Goal: Information Seeking & Learning: Compare options

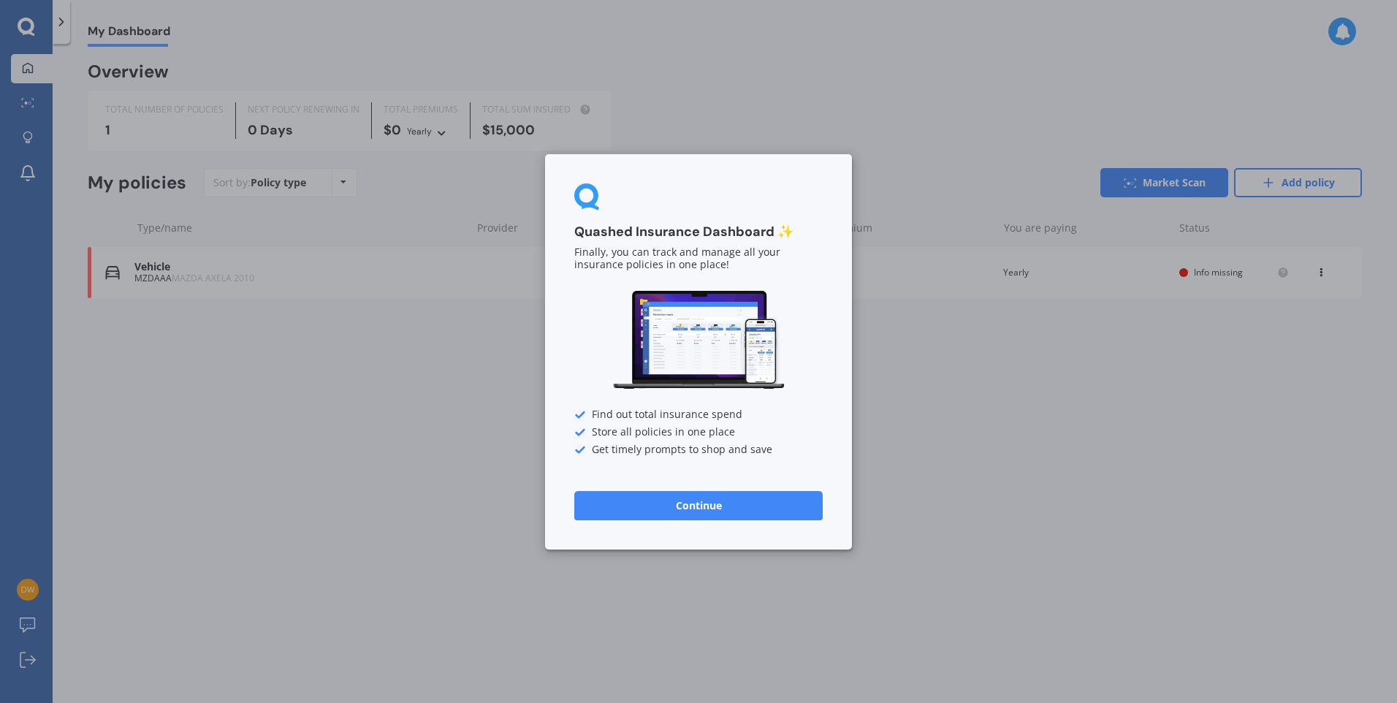
click at [684, 505] on button "Continue" at bounding box center [698, 504] width 248 height 29
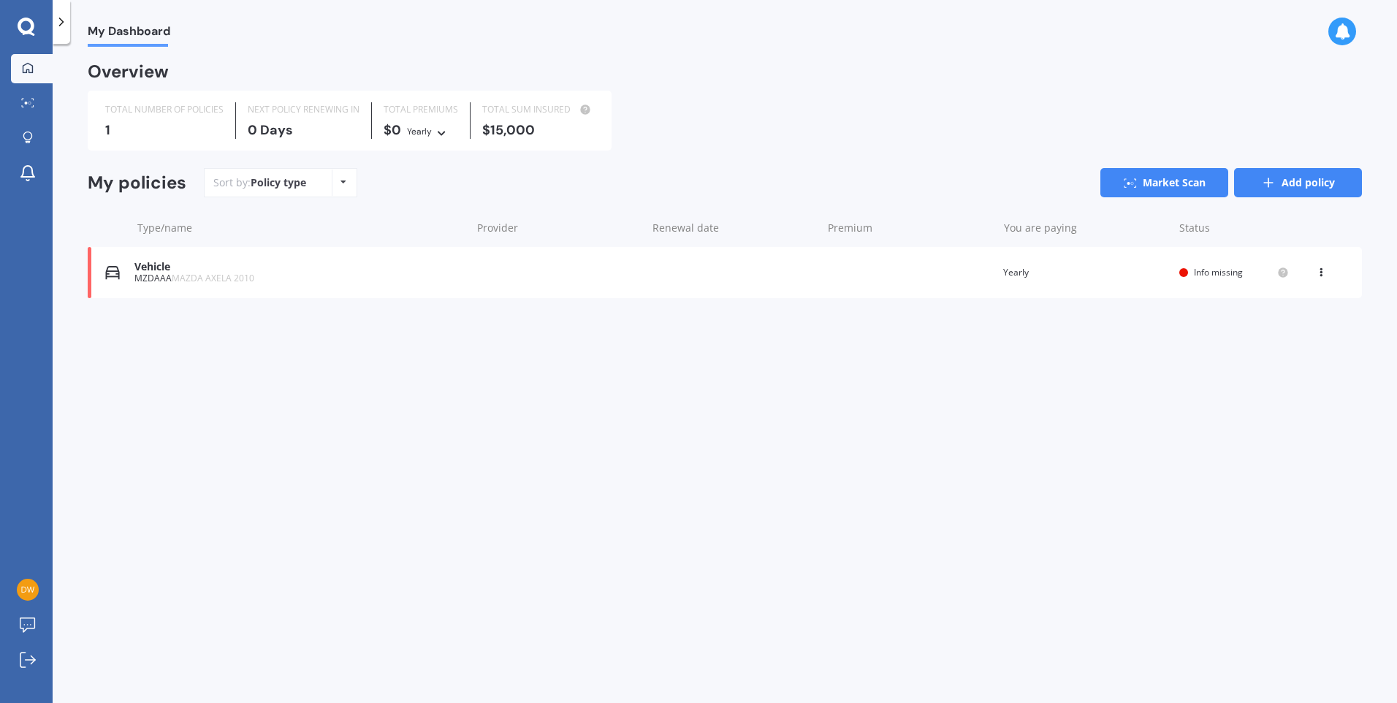
click at [1277, 188] on link "Add policy" at bounding box center [1298, 182] width 128 height 29
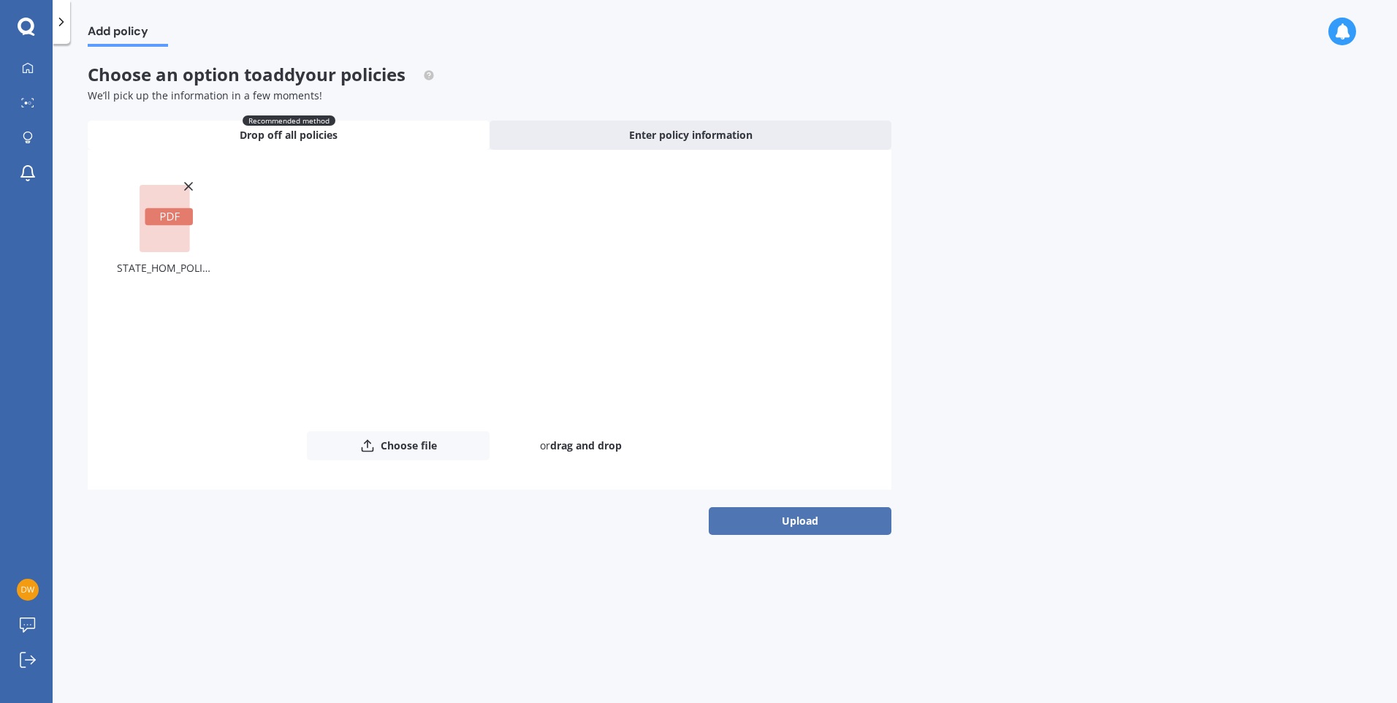
click at [776, 528] on button "Upload" at bounding box center [800, 521] width 183 height 28
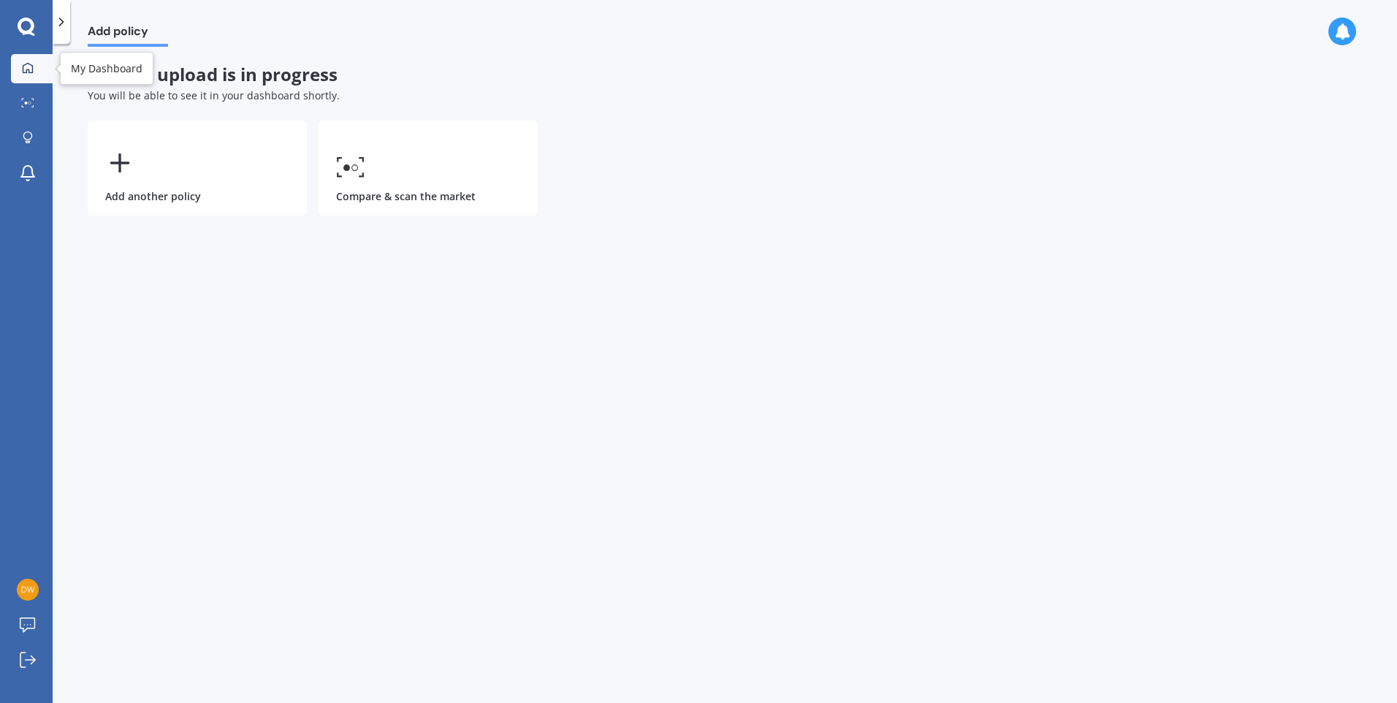
click at [23, 70] on icon at bounding box center [28, 67] width 10 height 10
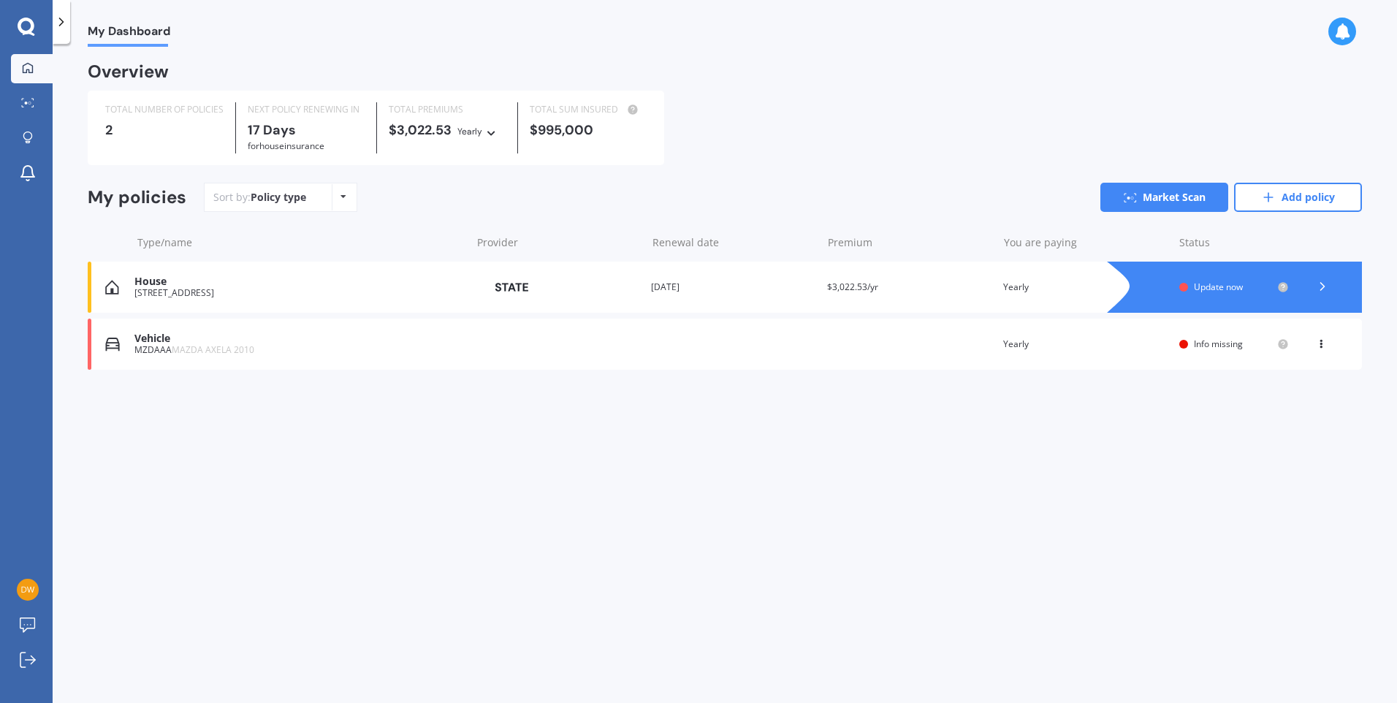
click at [1227, 289] on span "Update now" at bounding box center [1218, 286] width 49 height 12
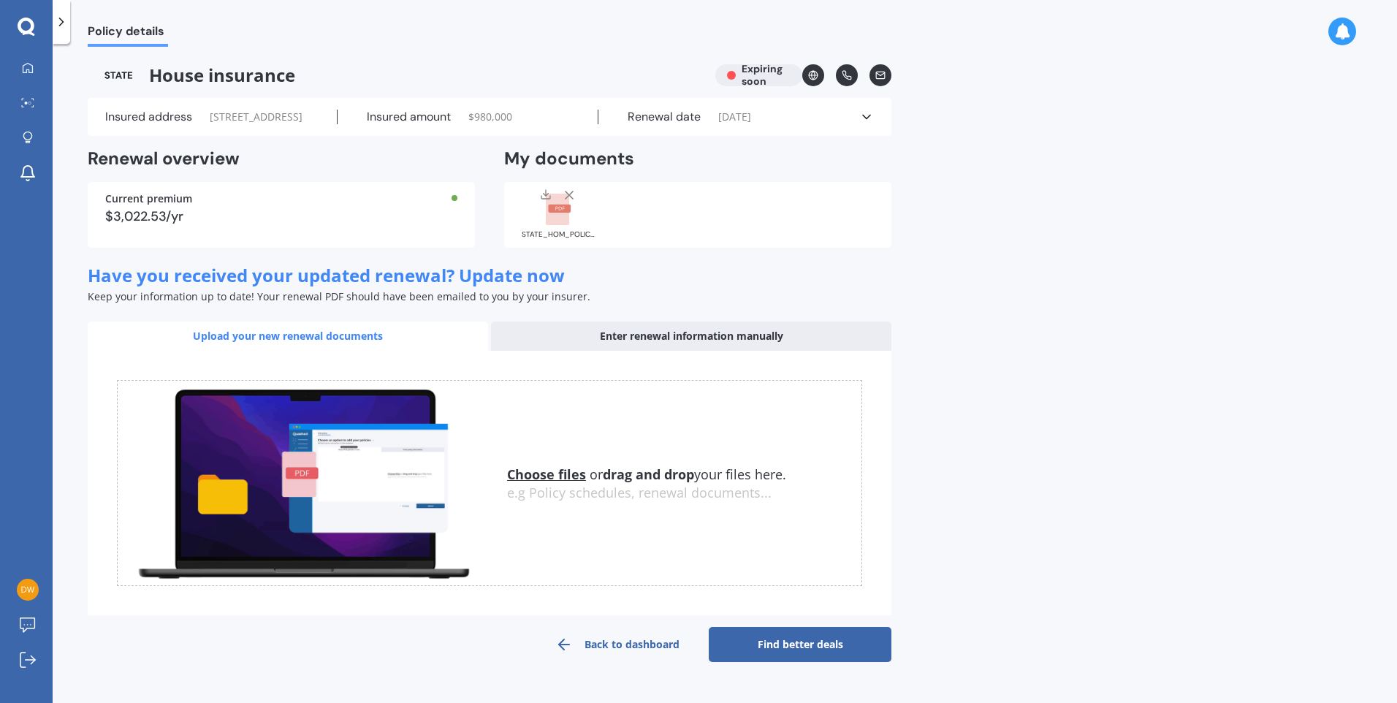
scroll to position [15, 0]
click at [810, 654] on link "Find better deals" at bounding box center [800, 644] width 183 height 35
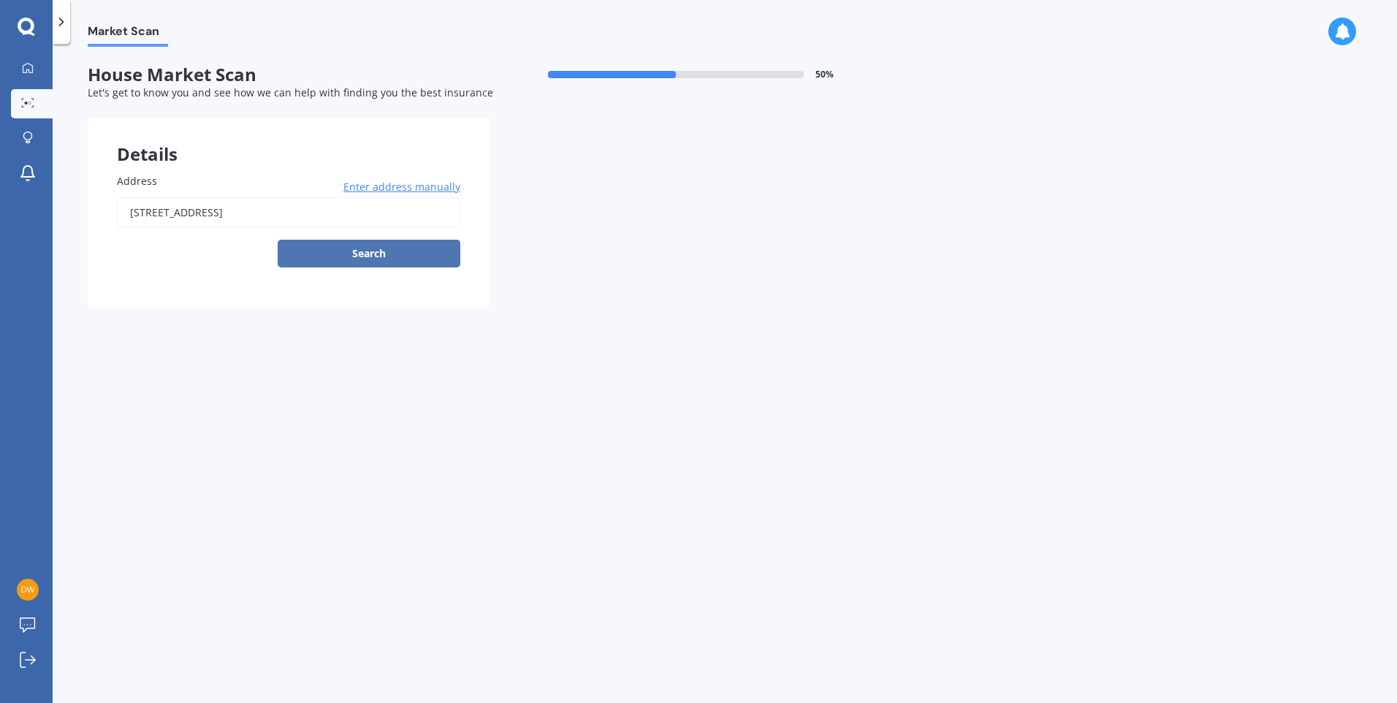
click at [378, 251] on button "Search" at bounding box center [369, 254] width 183 height 28
click at [565, 234] on div "Details Address [STREET_ADDRESS] Enter address manually Search Select a match f…" at bounding box center [489, 213] width 803 height 191
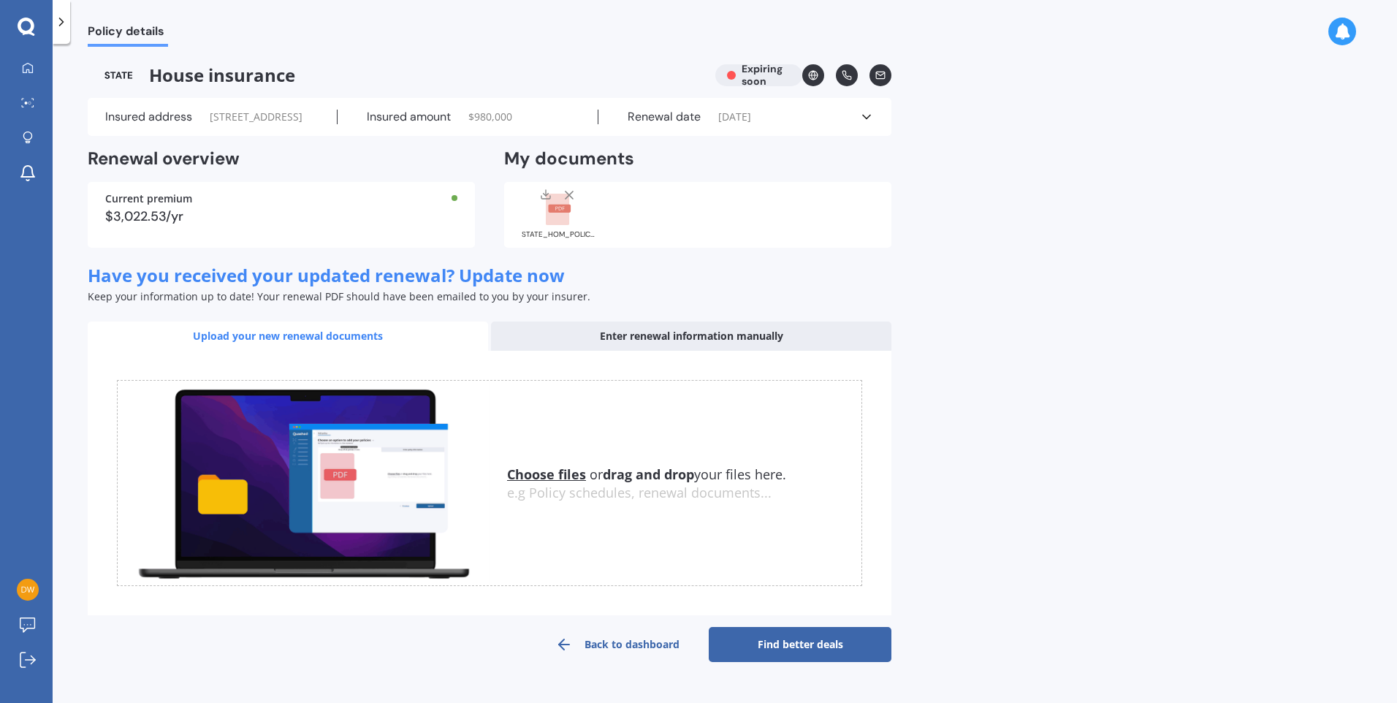
click at [833, 662] on link "Find better deals" at bounding box center [800, 644] width 183 height 35
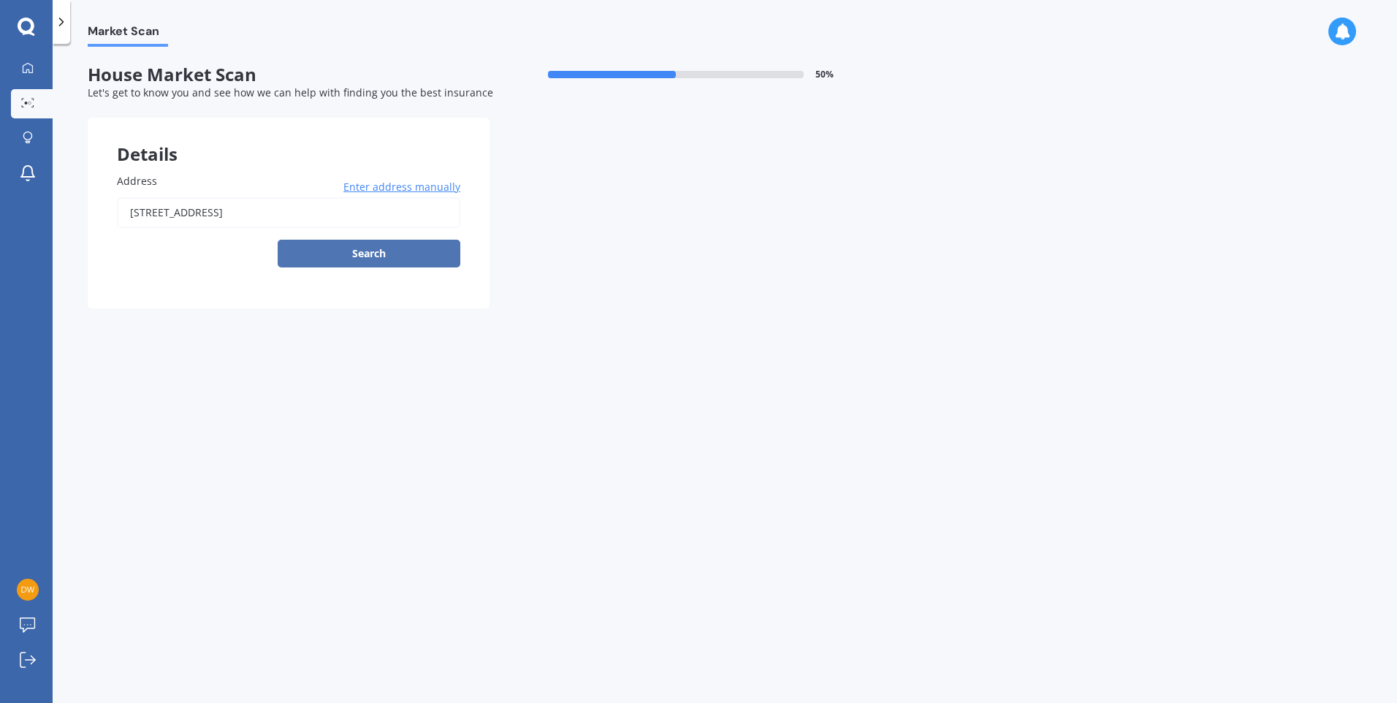
click at [397, 256] on button "Search" at bounding box center [369, 254] width 183 height 28
type input "[STREET_ADDRESS]"
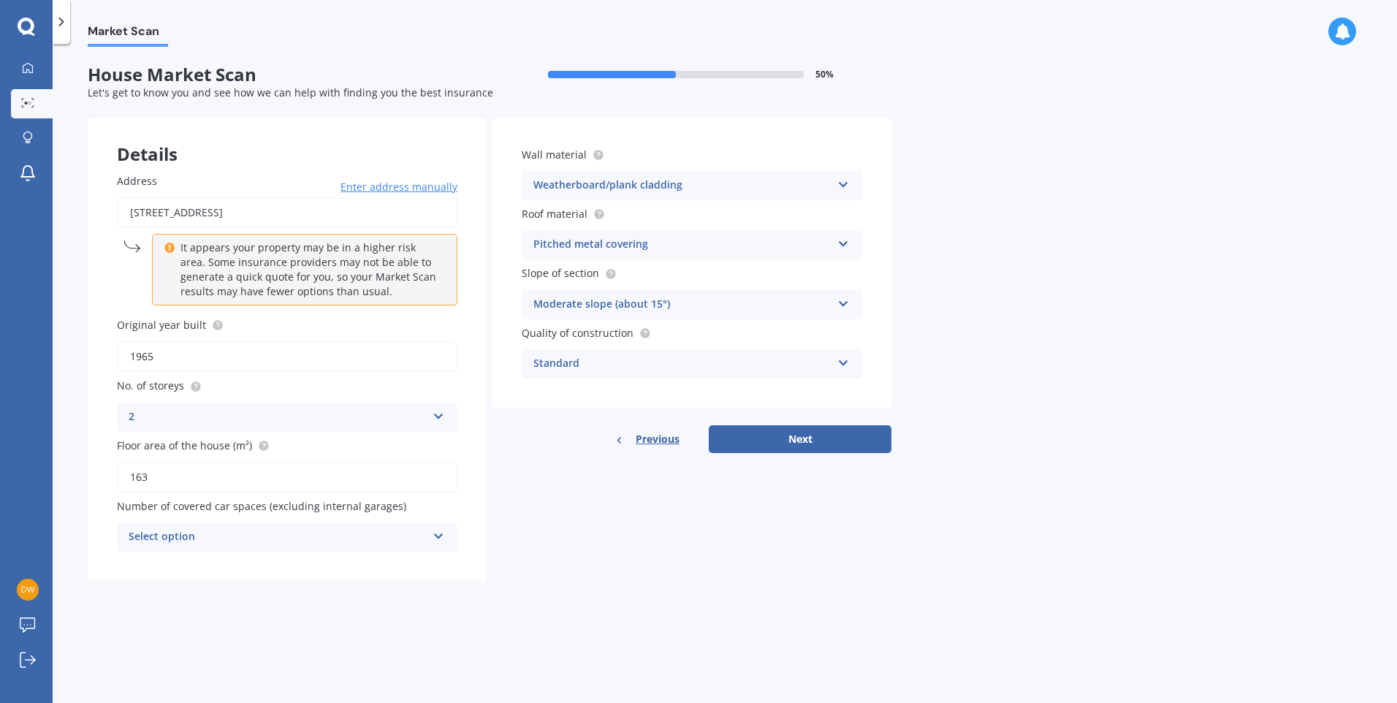
click at [434, 538] on icon at bounding box center [438, 533] width 12 height 10
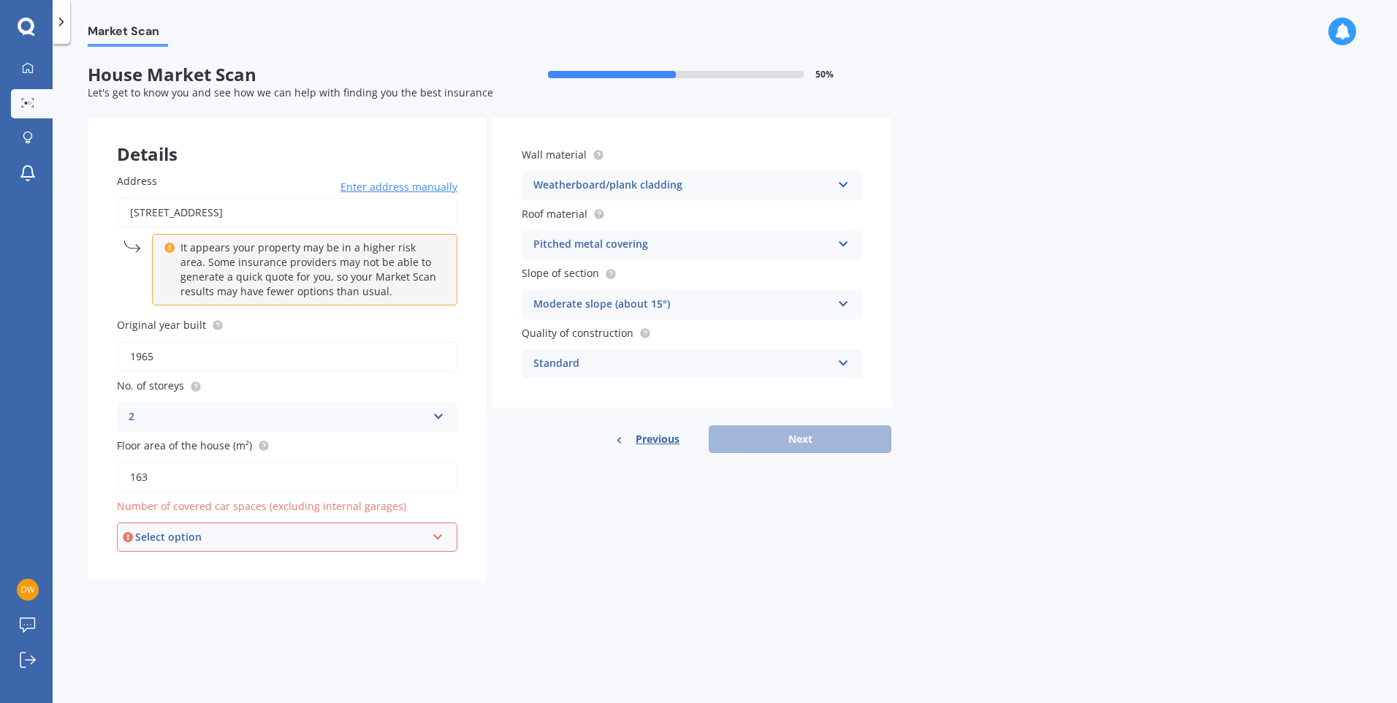
click at [434, 539] on icon at bounding box center [438, 534] width 12 height 10
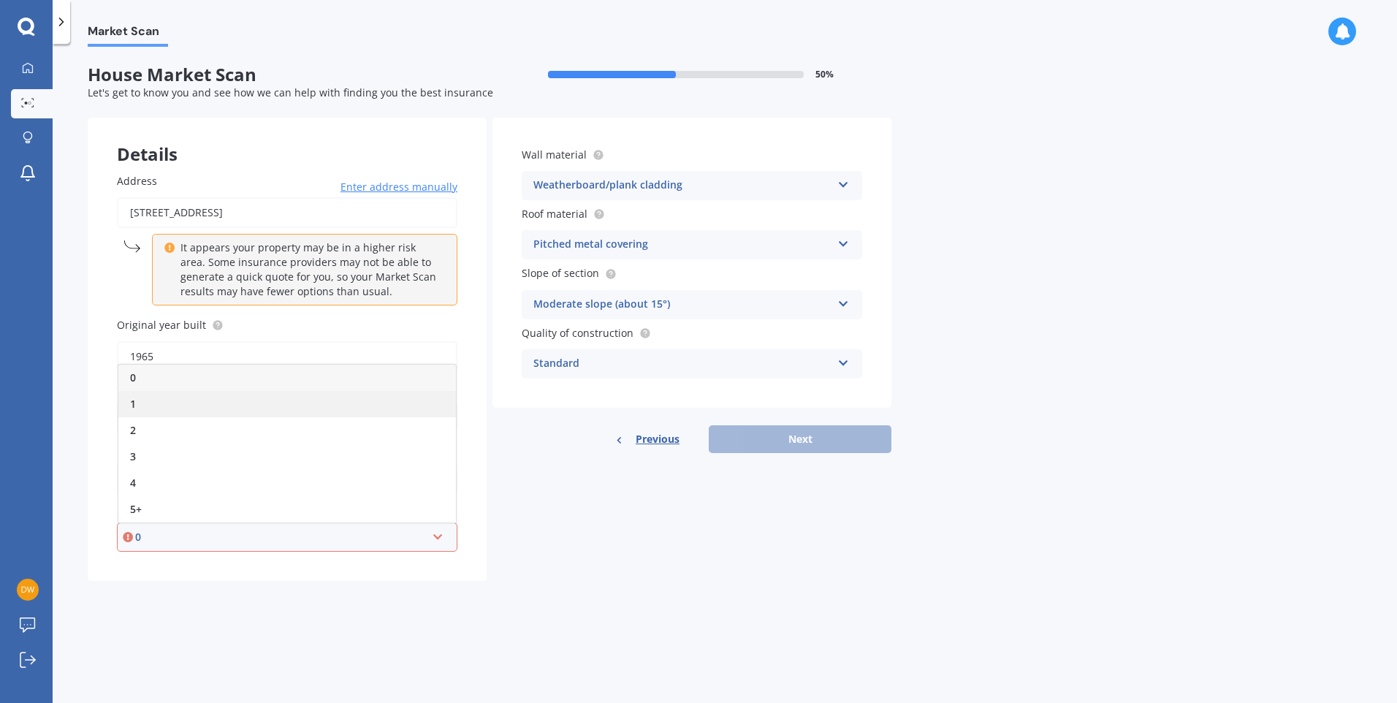
click at [306, 398] on div "1" at bounding box center [286, 404] width 337 height 26
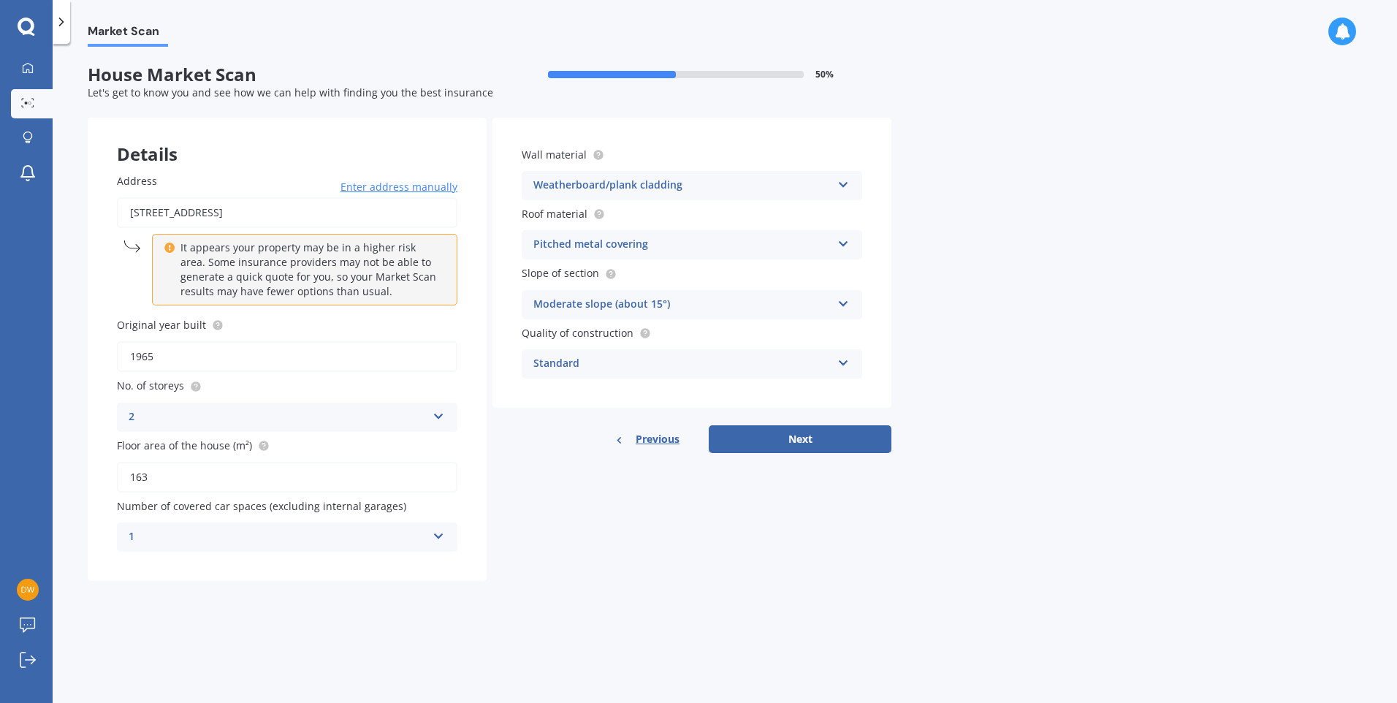
click at [841, 242] on icon at bounding box center [843, 241] width 12 height 10
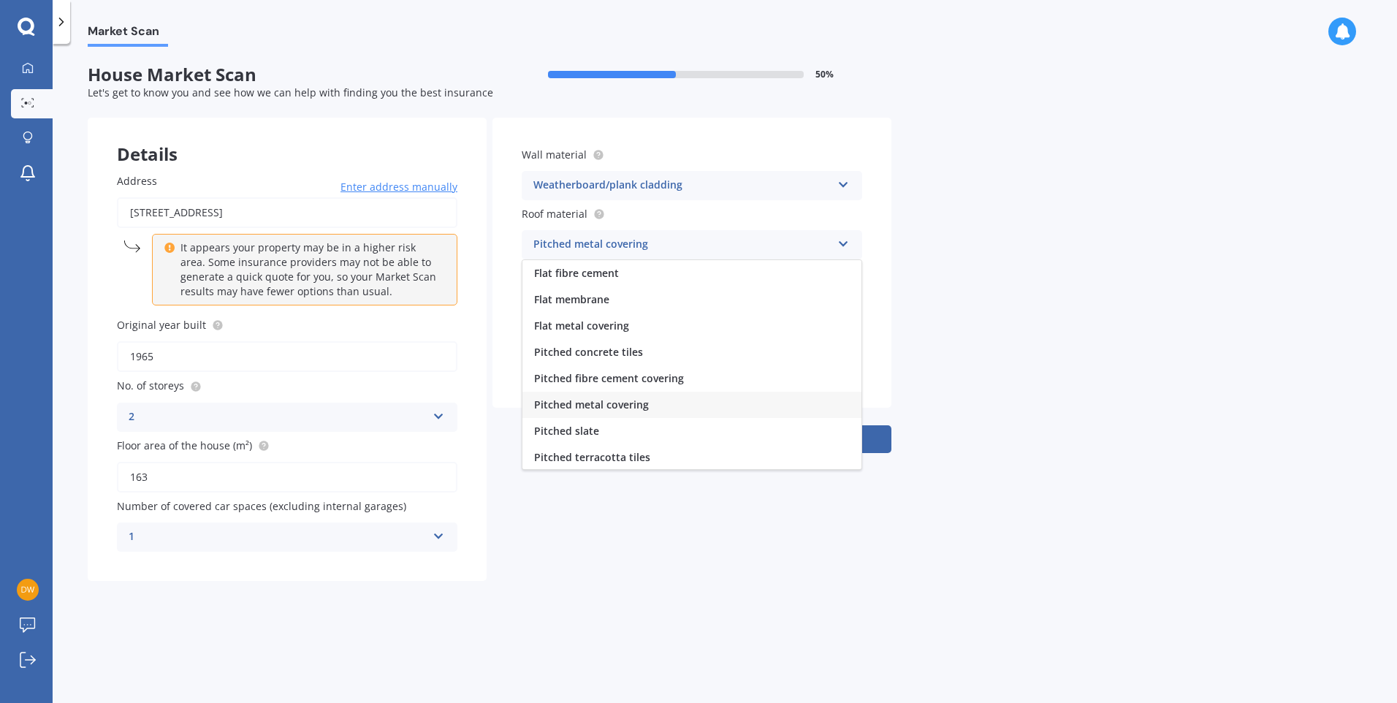
click at [844, 243] on icon at bounding box center [843, 241] width 12 height 10
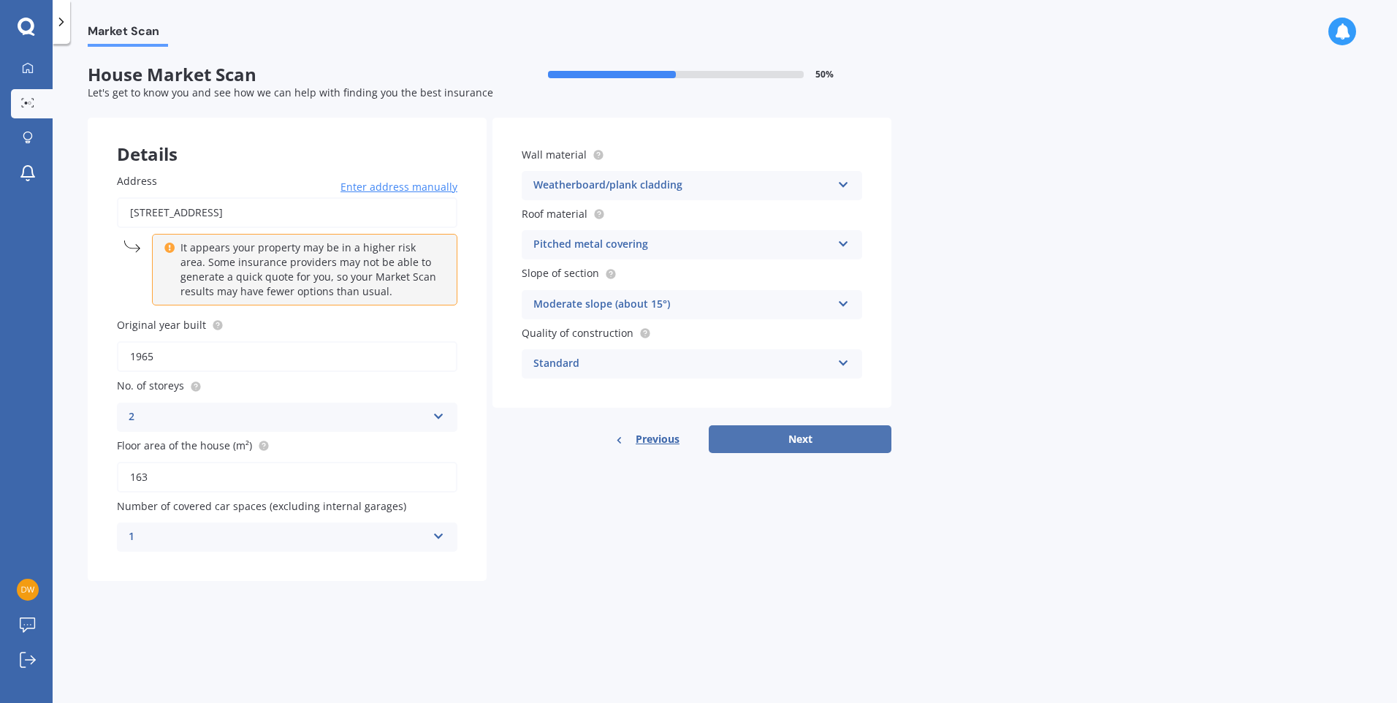
click at [798, 440] on button "Next" at bounding box center [800, 439] width 183 height 28
select select "16"
select select "09"
select select "2000"
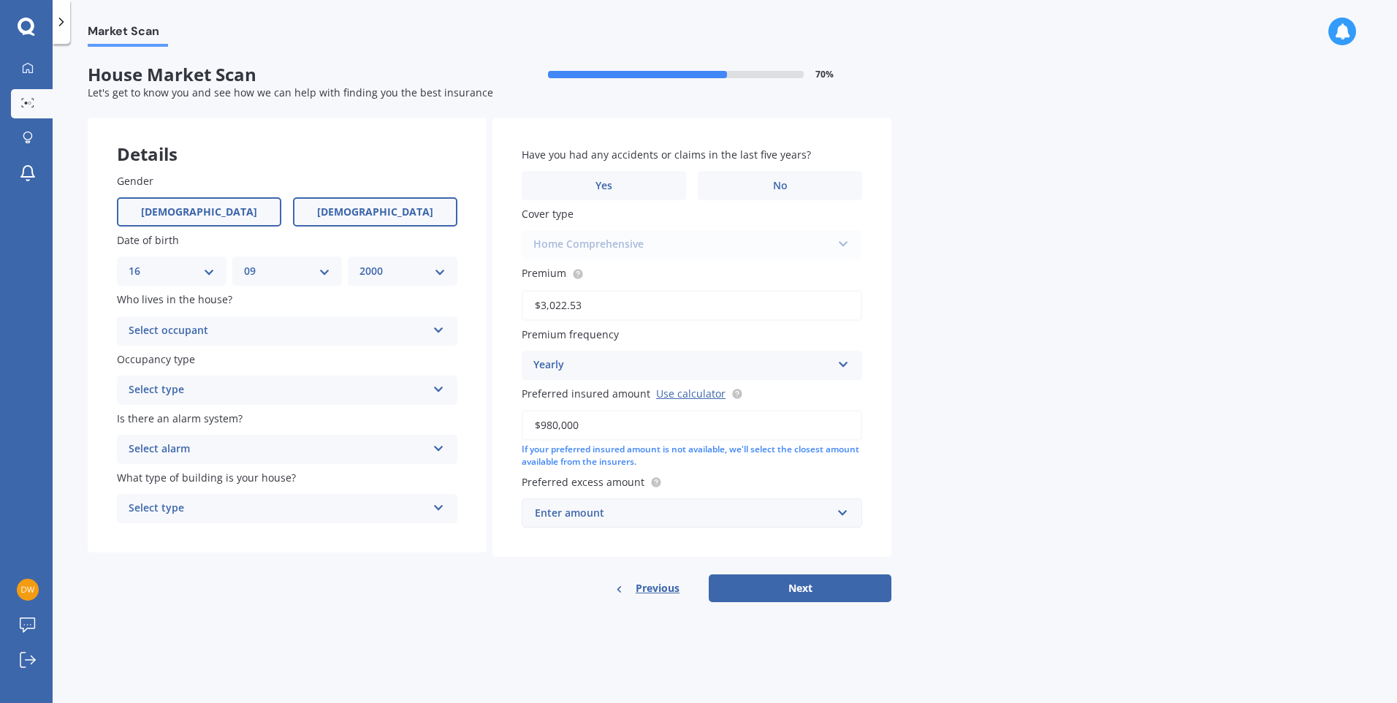
click at [369, 213] on span "[DEMOGRAPHIC_DATA]" at bounding box center [375, 212] width 116 height 12
click at [0, 0] on input "[DEMOGRAPHIC_DATA]" at bounding box center [0, 0] width 0 height 0
click at [161, 273] on select "DD 01 02 03 04 05 06 07 08 09 10 11 12 13 14 15 16 17 18 19 20 21 22 23 24 25 2…" at bounding box center [172, 271] width 86 height 16
select select "29"
click at [129, 263] on select "DD 01 02 03 04 05 06 07 08 09 10 11 12 13 14 15 16 17 18 19 20 21 22 23 24 25 2…" at bounding box center [172, 271] width 86 height 16
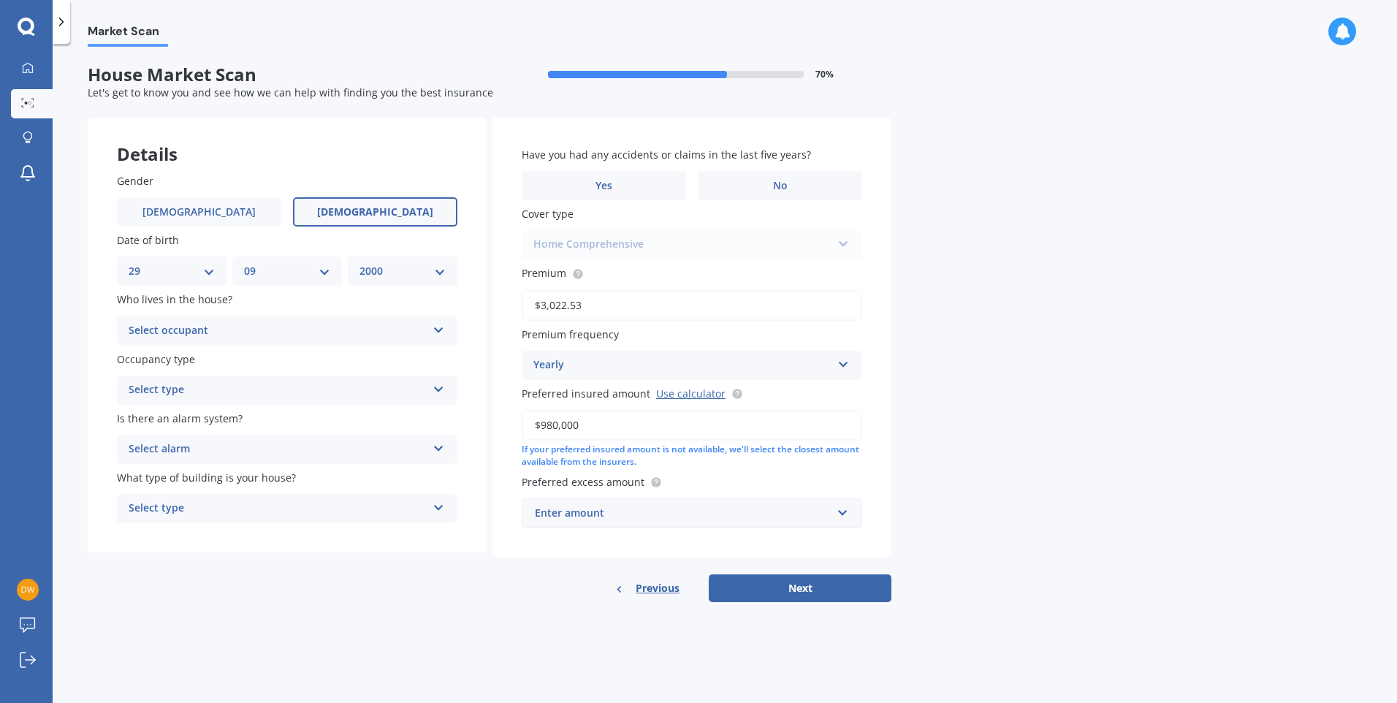
click at [297, 267] on select "MM 01 02 03 04 05 06 07 08 09 10 11 12" at bounding box center [287, 271] width 86 height 16
select select "12"
click at [244, 263] on select "MM 01 02 03 04 05 06 07 08 09 10 11 12" at bounding box center [287, 271] width 86 height 16
click at [385, 272] on select "YYYY 2009 2008 2007 2006 2005 2004 2003 2002 2001 2000 1999 1998 1997 1996 1995…" at bounding box center [402, 271] width 86 height 16
select select "1971"
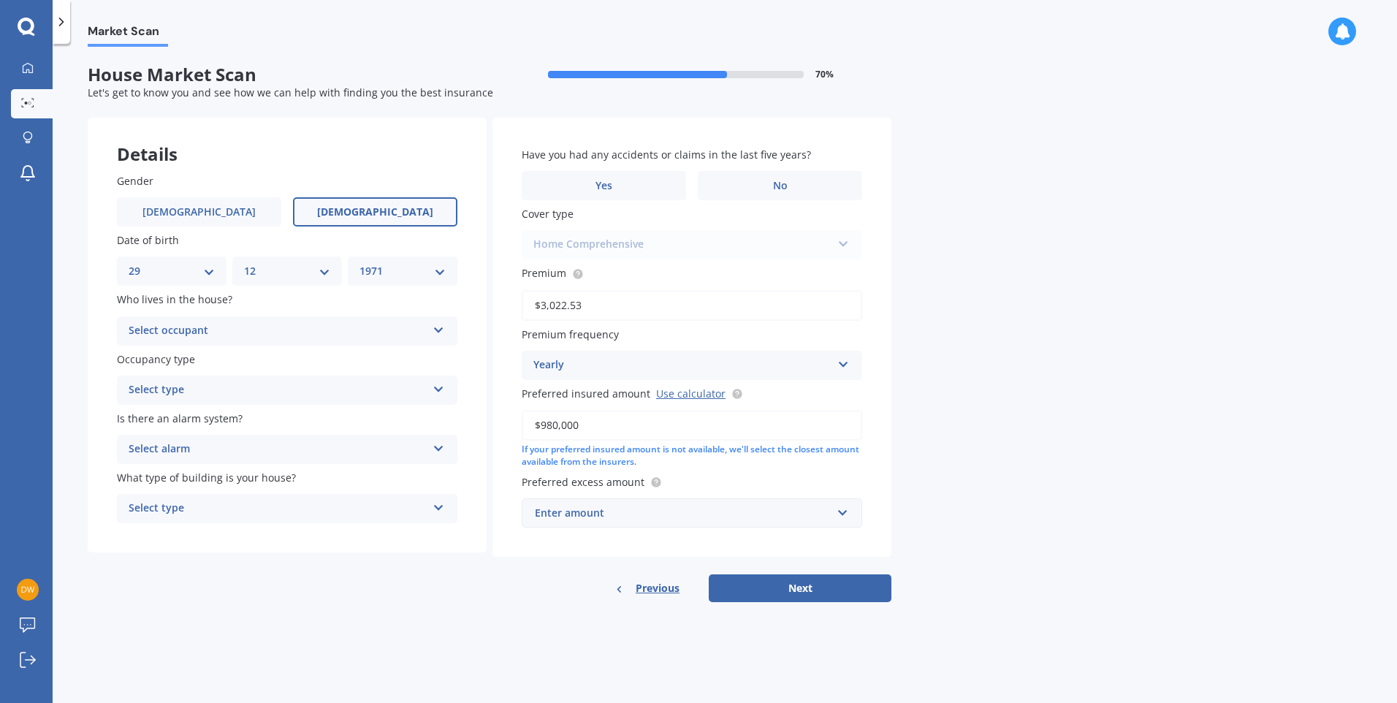
click at [359, 263] on select "YYYY 2009 2008 2007 2006 2005 2004 2003 2002 2001 2000 1999 1998 1997 1996 1995…" at bounding box center [402, 271] width 86 height 16
click at [435, 329] on icon at bounding box center [438, 327] width 12 height 10
click at [264, 355] on div "Owner" at bounding box center [287, 359] width 339 height 26
click at [438, 387] on icon at bounding box center [438, 386] width 12 height 10
click at [413, 423] on div "Permanent" at bounding box center [287, 418] width 339 height 26
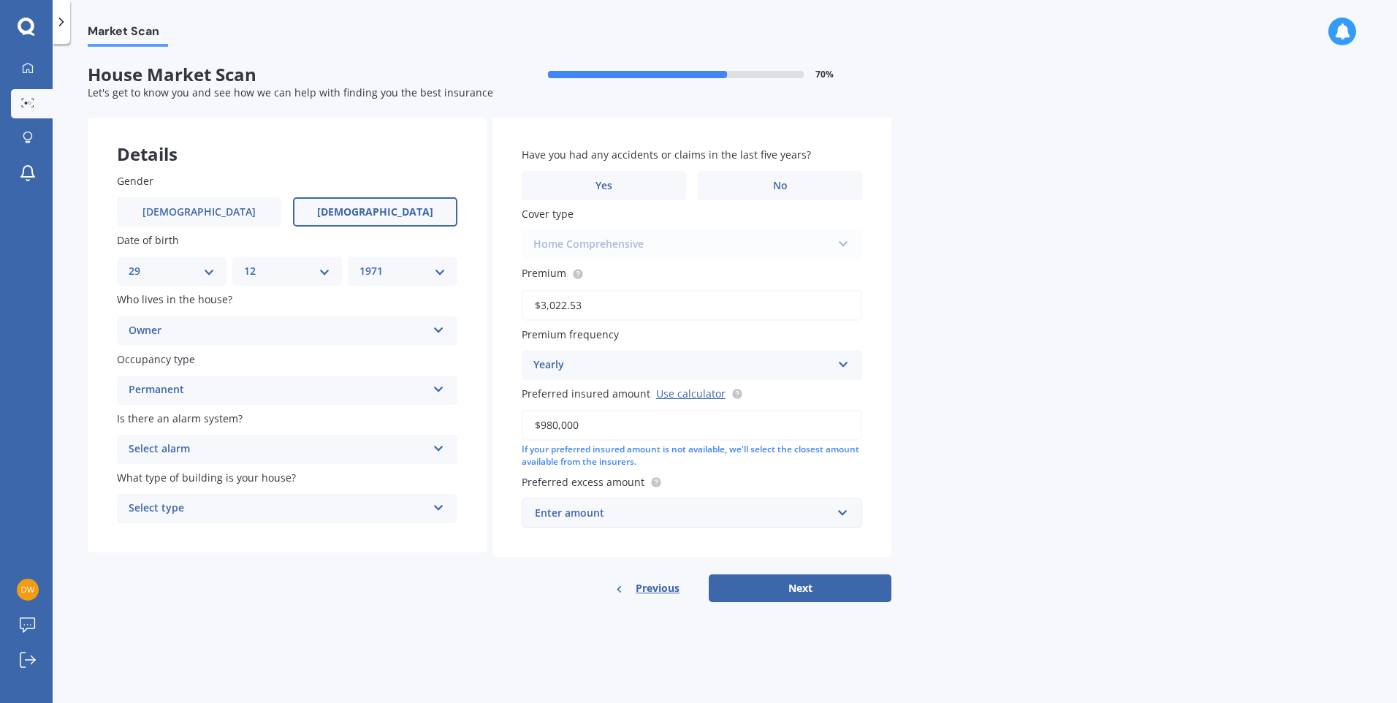
click at [440, 444] on icon at bounding box center [438, 445] width 12 height 10
click at [223, 513] on div "Yes, not monitored" at bounding box center [287, 504] width 339 height 26
click at [442, 505] on icon at bounding box center [438, 505] width 12 height 10
click at [360, 537] on div "Freestanding" at bounding box center [287, 537] width 339 height 26
click at [779, 190] on span "No" at bounding box center [780, 186] width 15 height 12
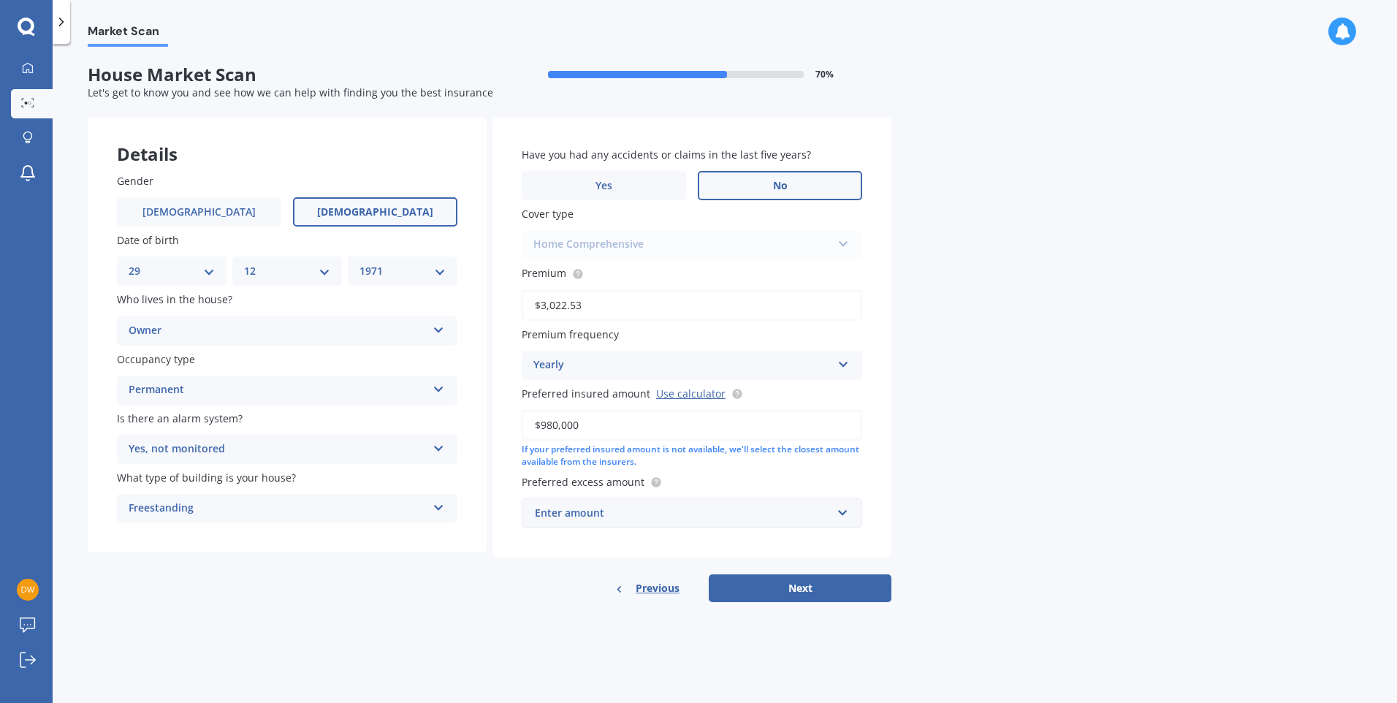
click at [0, 0] on input "No" at bounding box center [0, 0] width 0 height 0
click at [642, 422] on input "$980,000" at bounding box center [692, 425] width 340 height 31
drag, startPoint x: 622, startPoint y: 424, endPoint x: 537, endPoint y: 429, distance: 84.8
click at [537, 429] on input "$980,000" at bounding box center [692, 425] width 340 height 31
type input "$1,000,000"
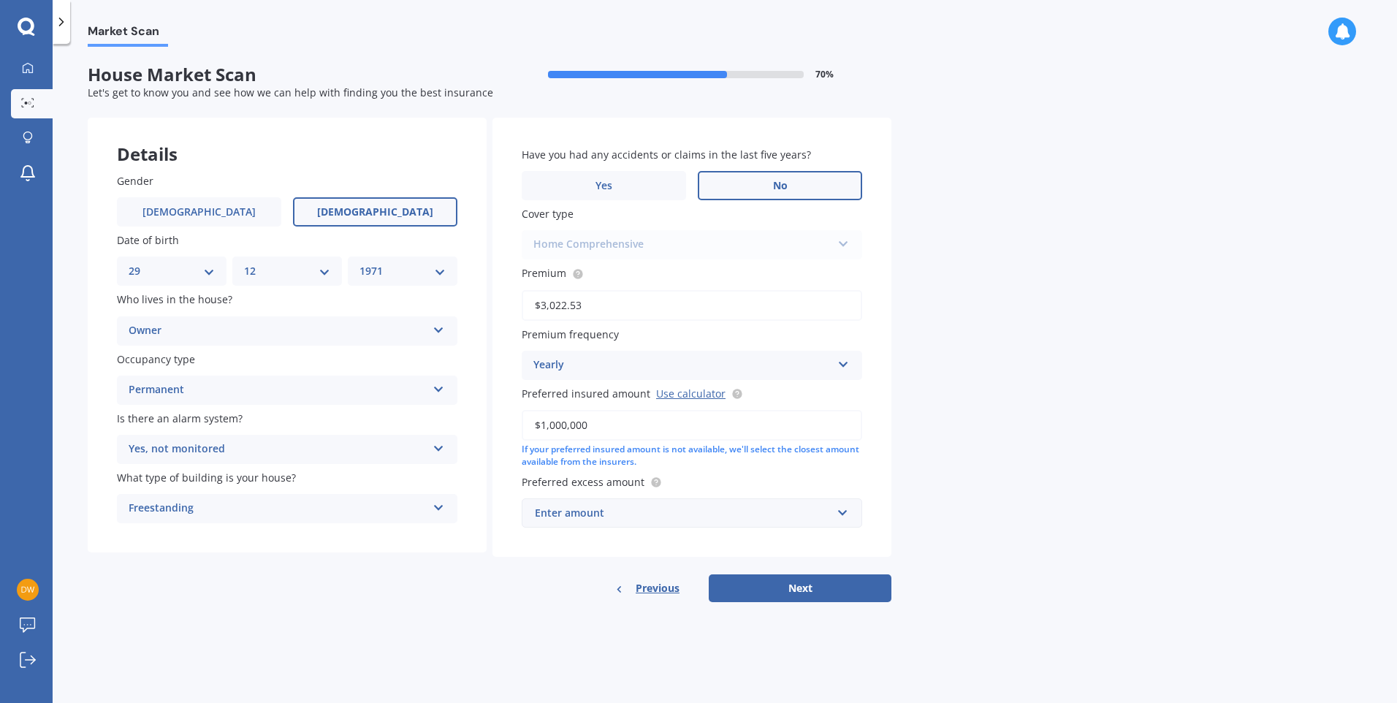
click at [671, 518] on div "Enter amount" at bounding box center [683, 513] width 297 height 16
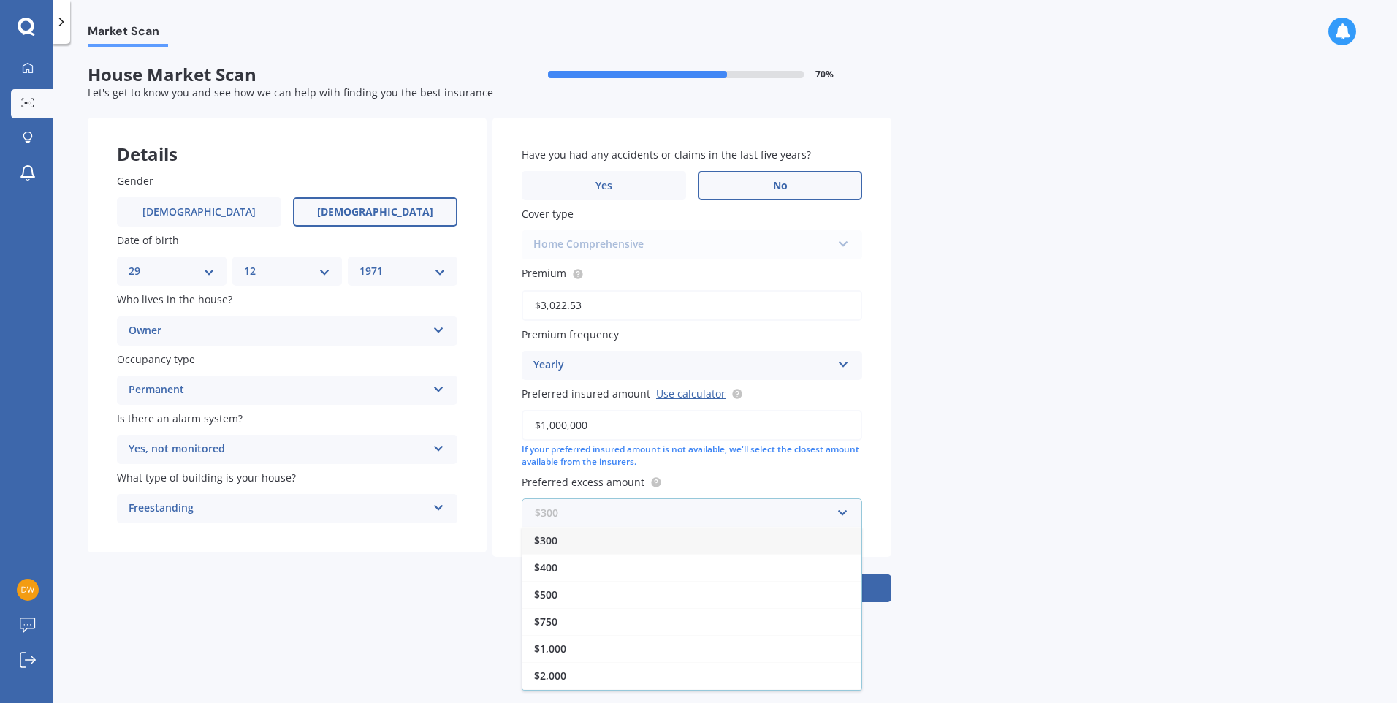
scroll to position [26, 0]
click at [557, 676] on span "$2,500" at bounding box center [550, 676] width 32 height 14
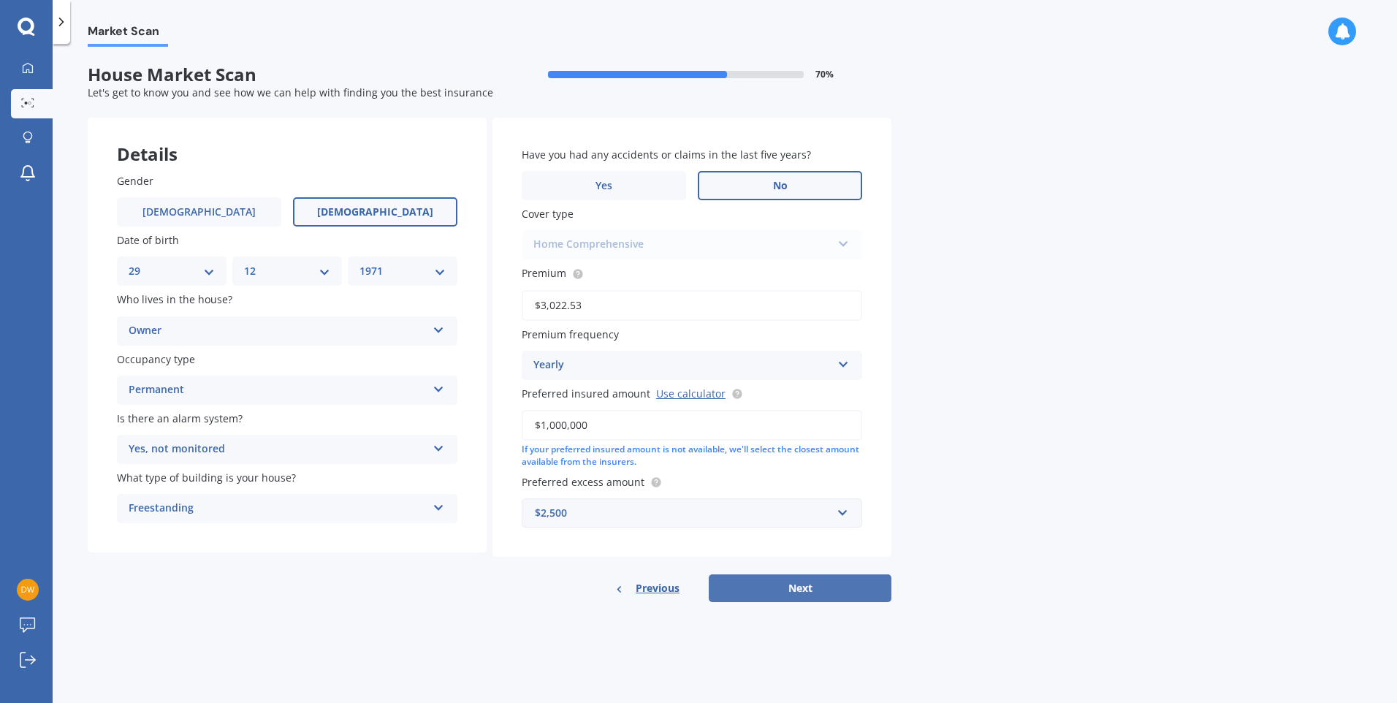
click at [777, 584] on button "Next" at bounding box center [800, 588] width 183 height 28
select select "29"
select select "12"
select select "1971"
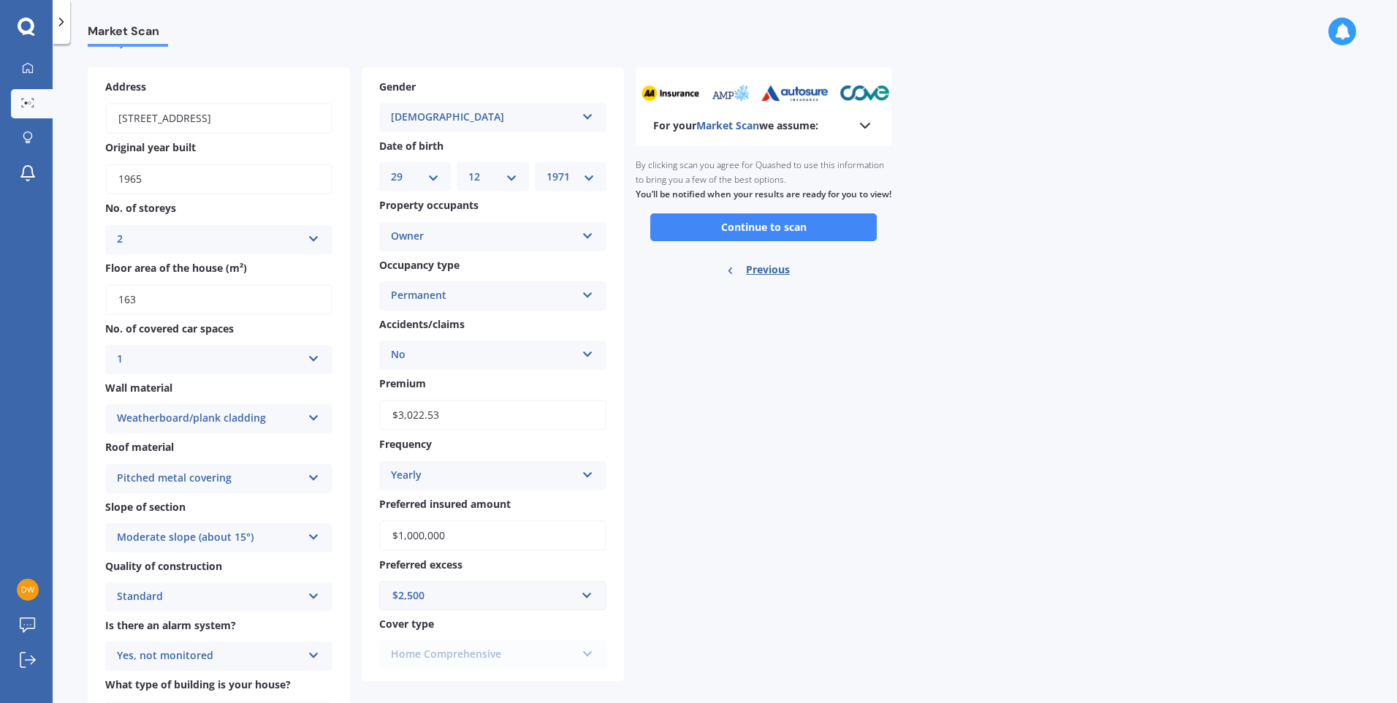
scroll to position [0, 0]
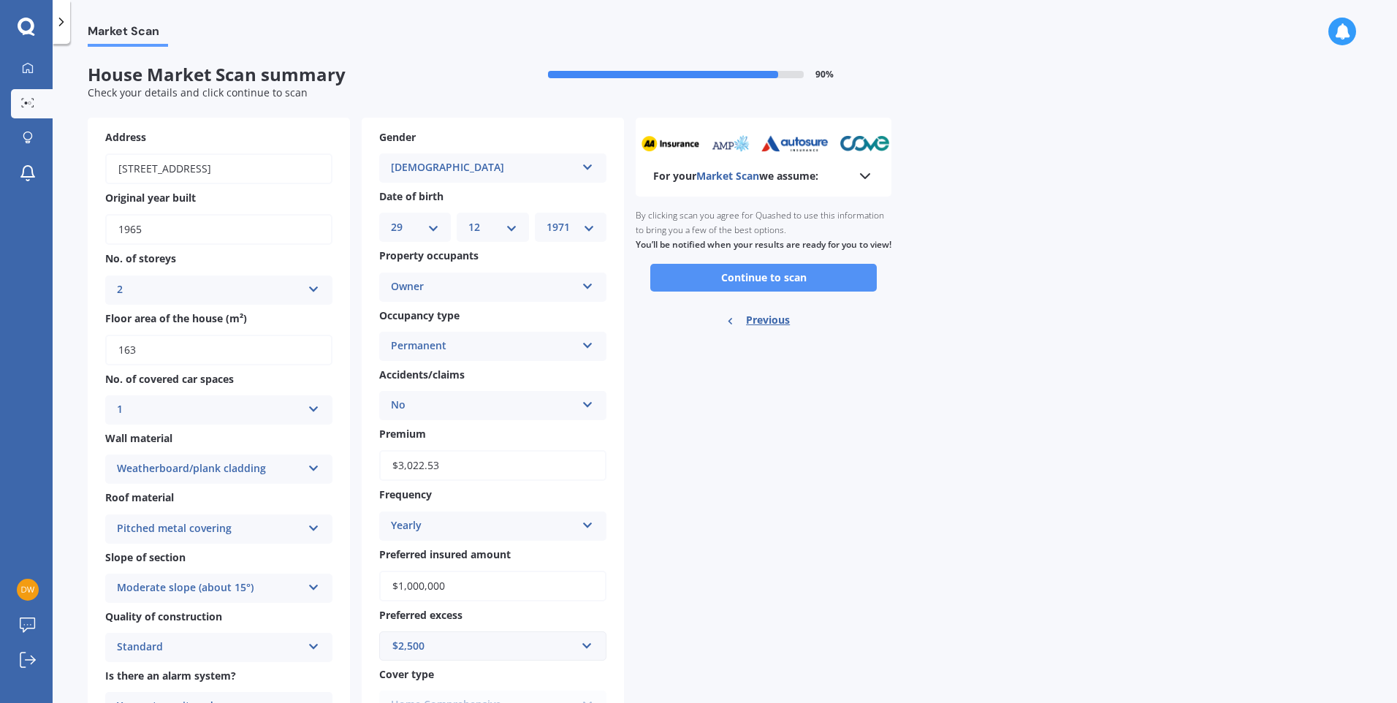
click at [768, 291] on button "Continue to scan" at bounding box center [763, 278] width 226 height 28
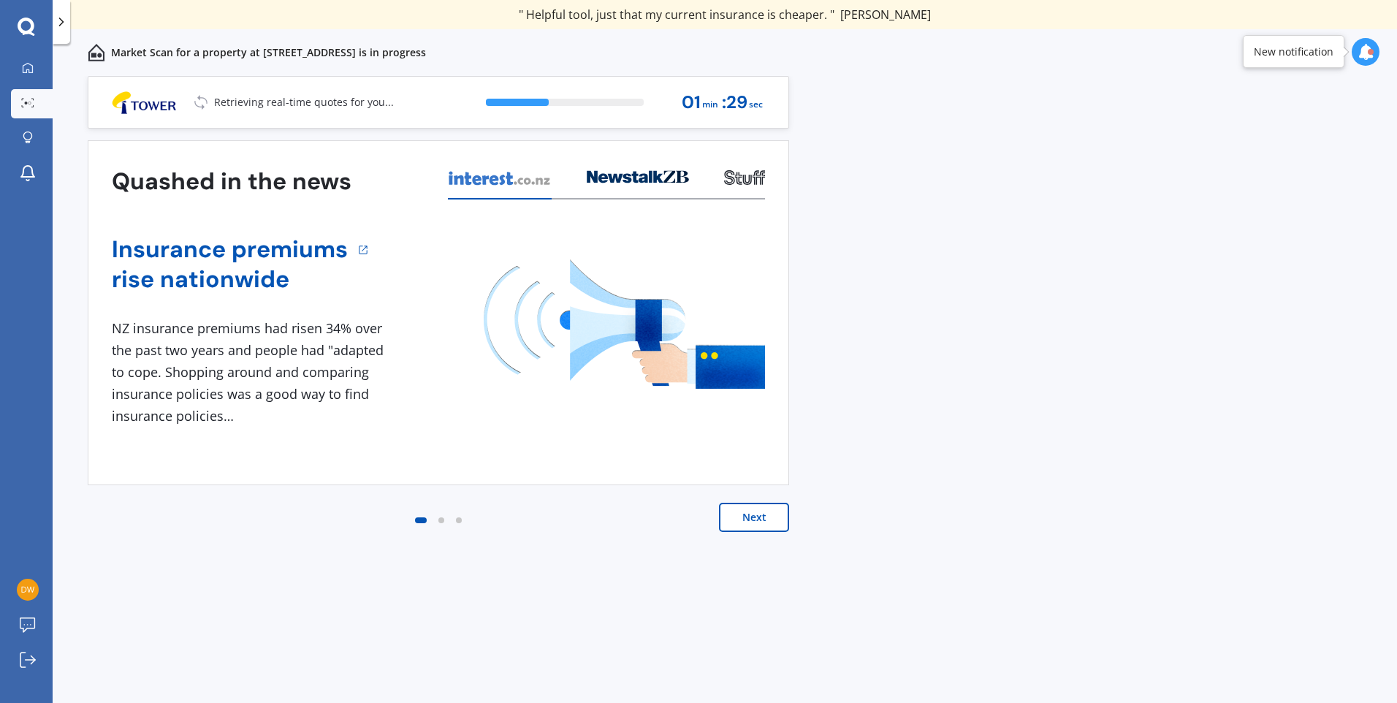
click at [747, 518] on button "Next" at bounding box center [754, 517] width 70 height 29
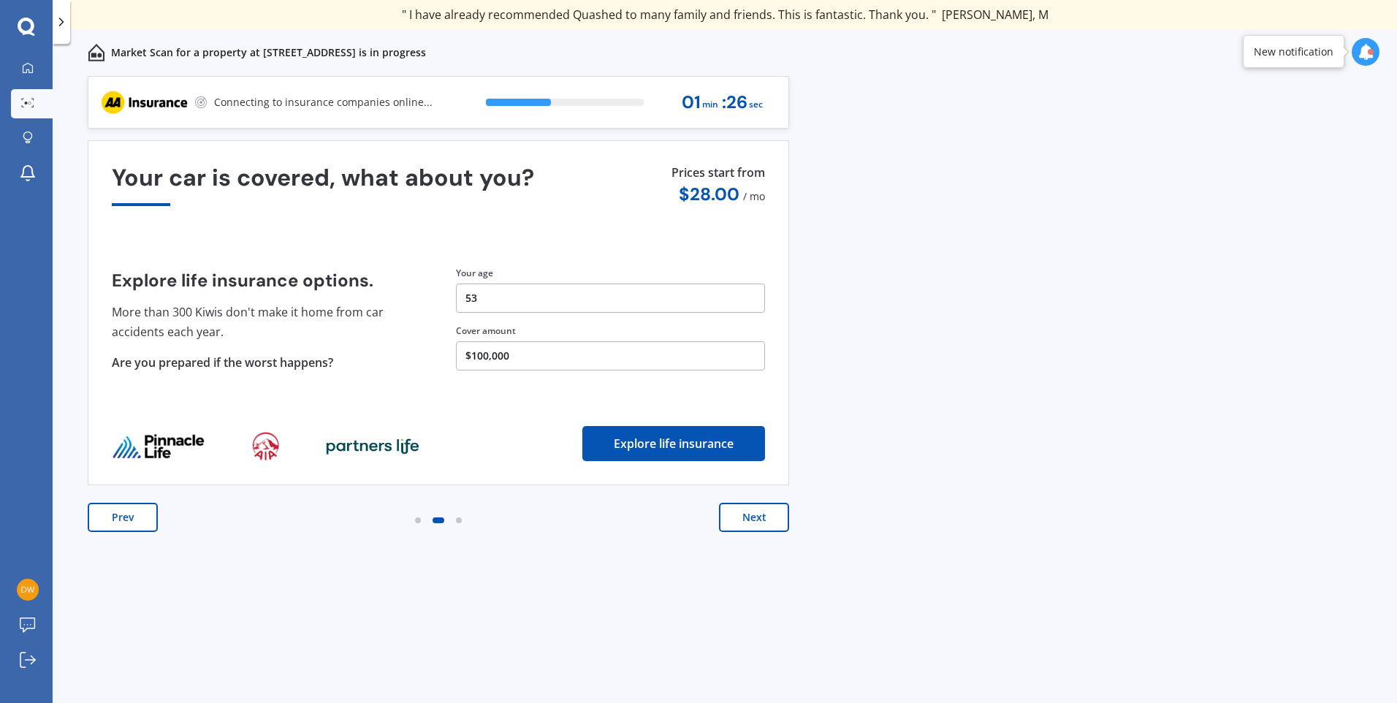
click at [747, 518] on button "Next" at bounding box center [754, 517] width 70 height 29
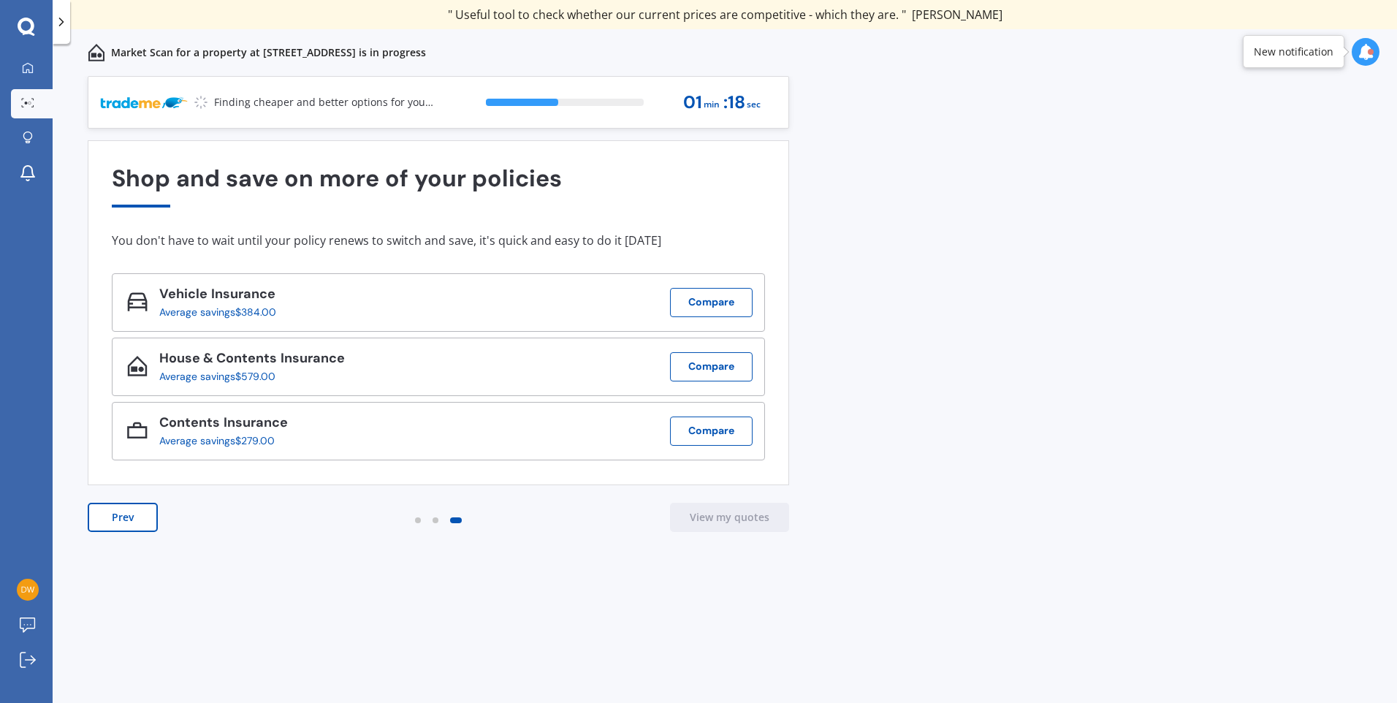
click at [1361, 55] on icon at bounding box center [1365, 52] width 16 height 16
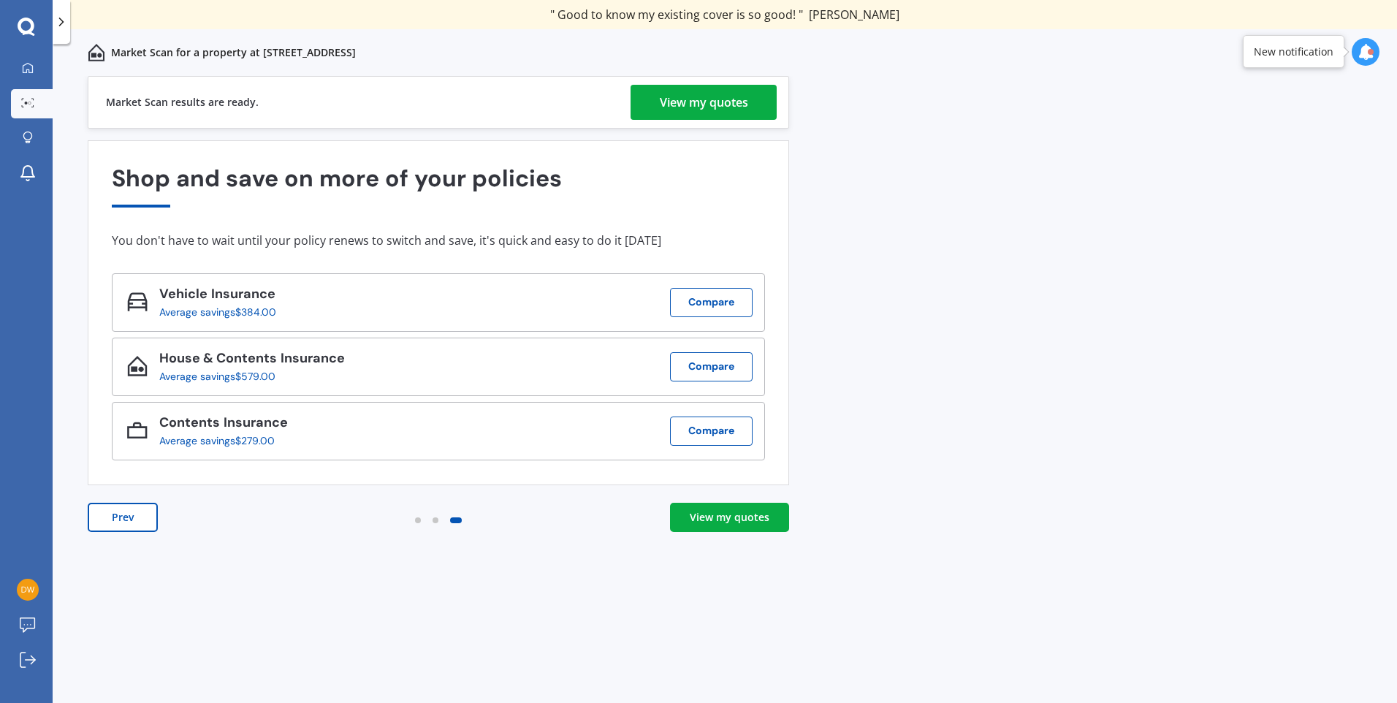
click at [707, 522] on div "View my quotes" at bounding box center [730, 517] width 80 height 15
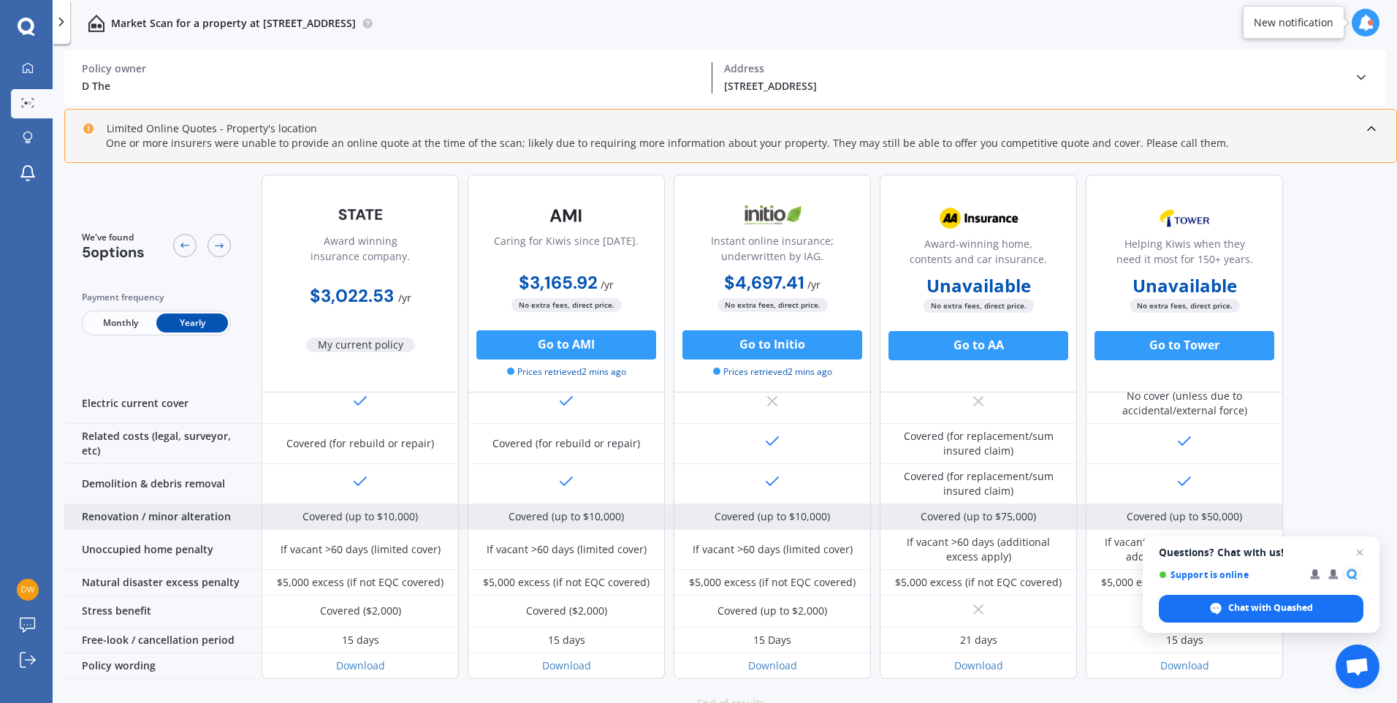
scroll to position [581, 0]
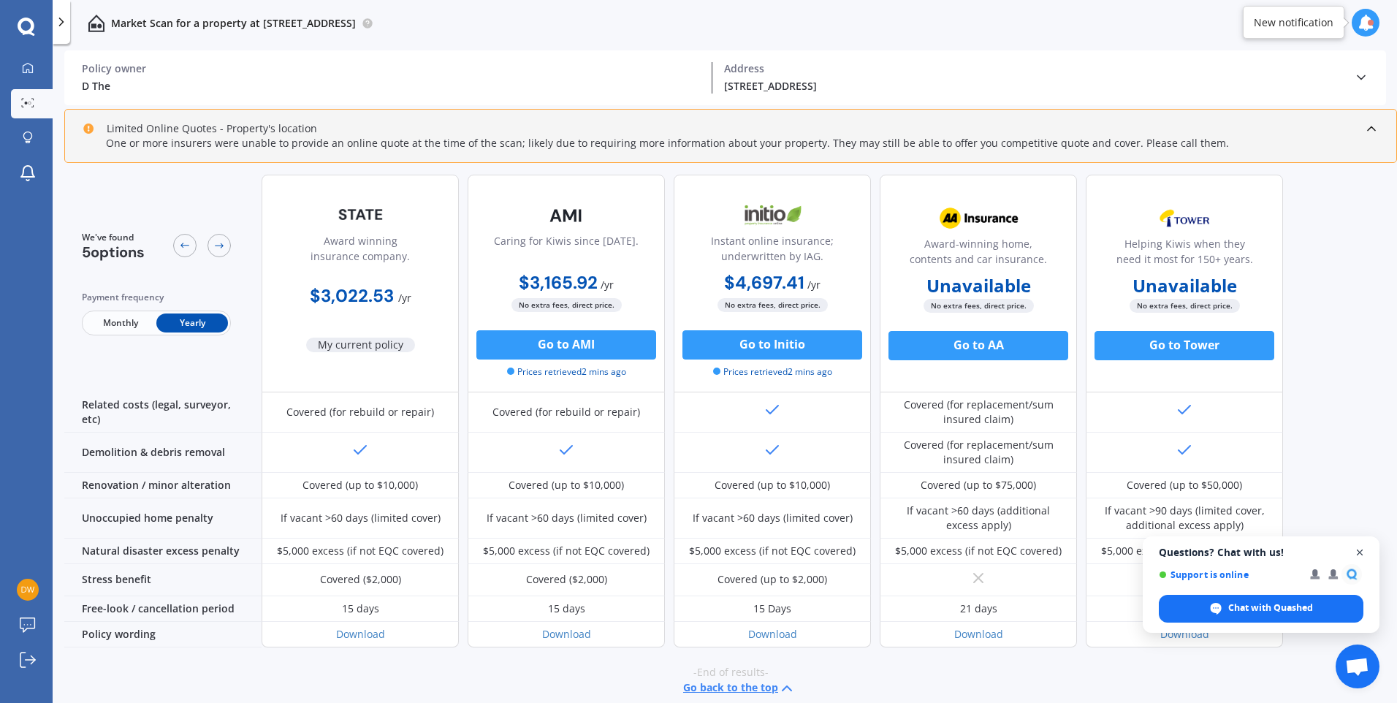
click at [1358, 551] on span "Open chat" at bounding box center [1360, 552] width 18 height 18
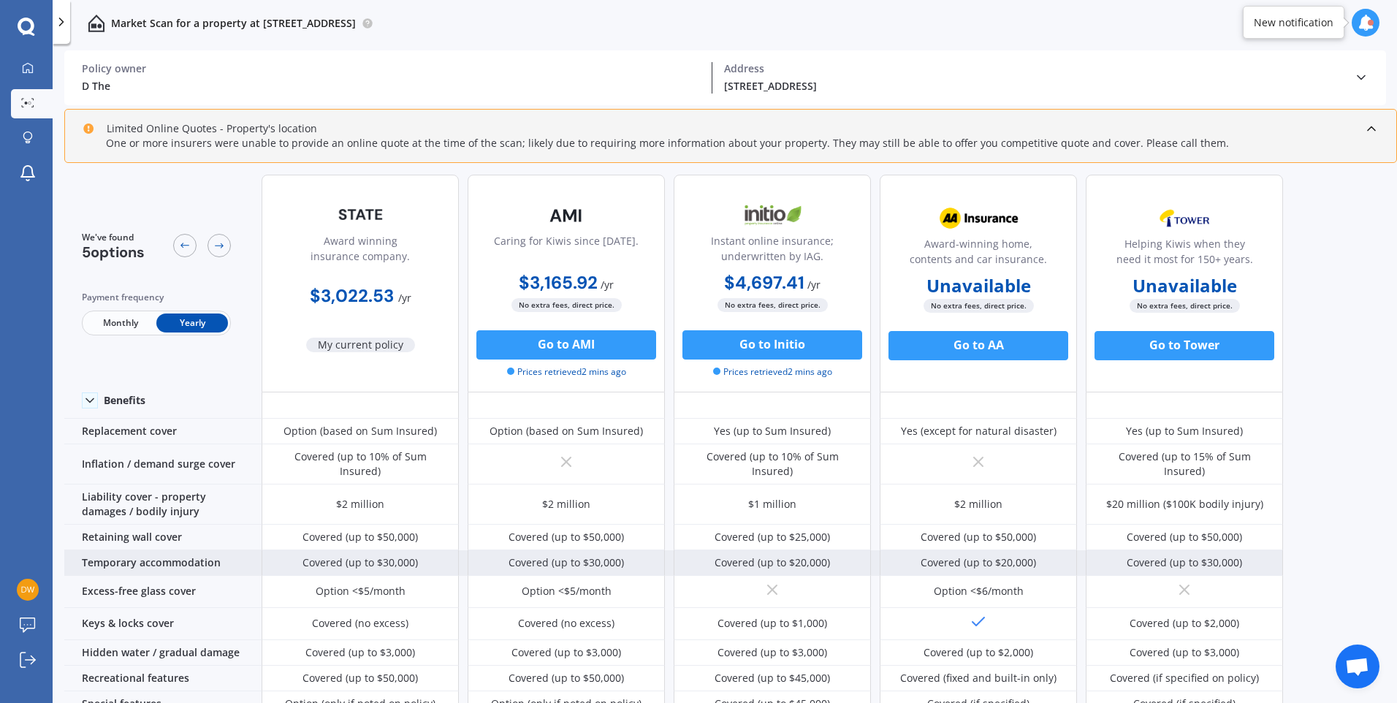
scroll to position [0, 0]
